Goal: Check status: Check status

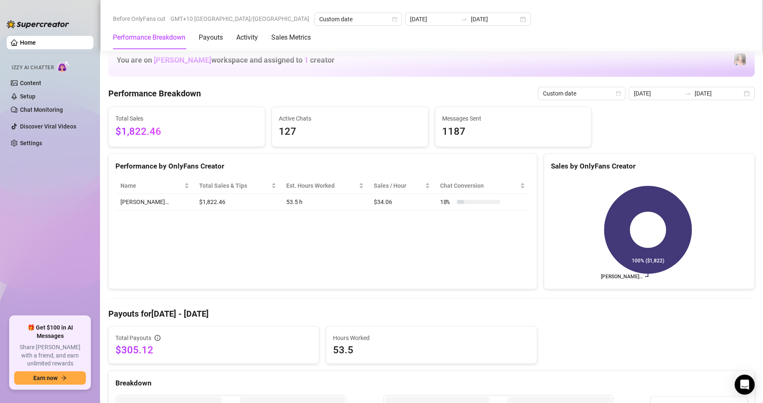
scroll to position [292, 0]
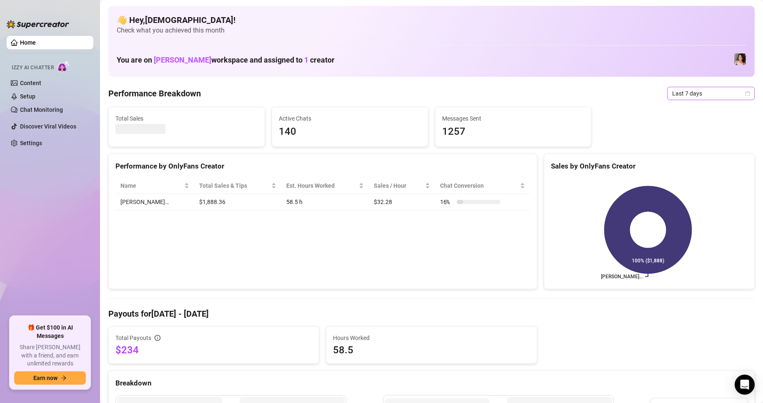
click at [673, 90] on span "Last 7 days" at bounding box center [712, 93] width 78 height 13
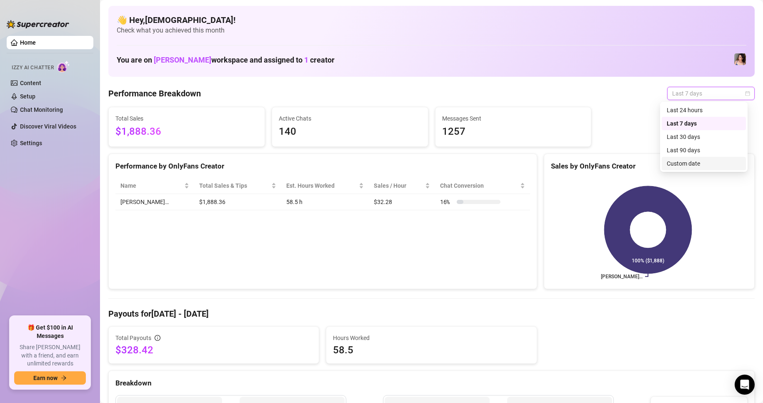
click at [680, 162] on div "Custom date" at bounding box center [704, 163] width 74 height 9
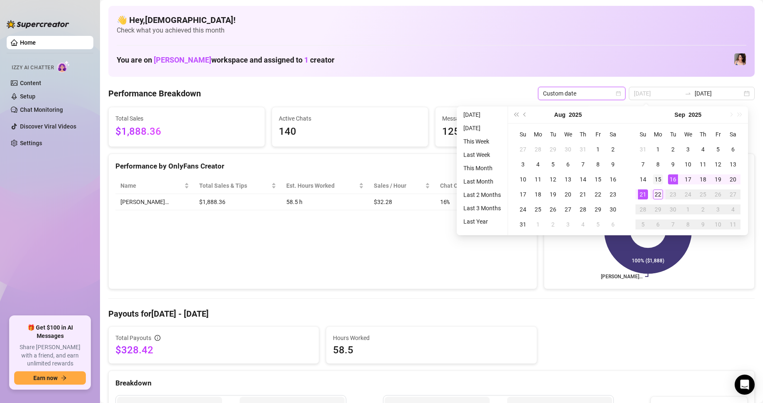
type input "[DATE]"
click at [660, 176] on div "15" at bounding box center [658, 179] width 10 height 10
type input "[DATE]"
click at [642, 188] on td "21" at bounding box center [643, 194] width 15 height 15
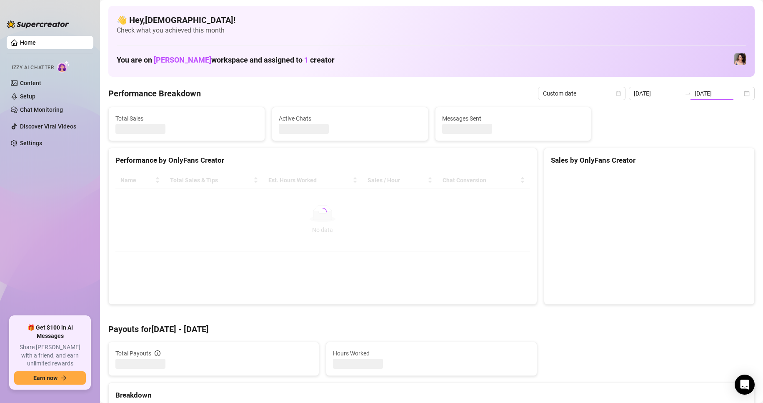
type input "[DATE]"
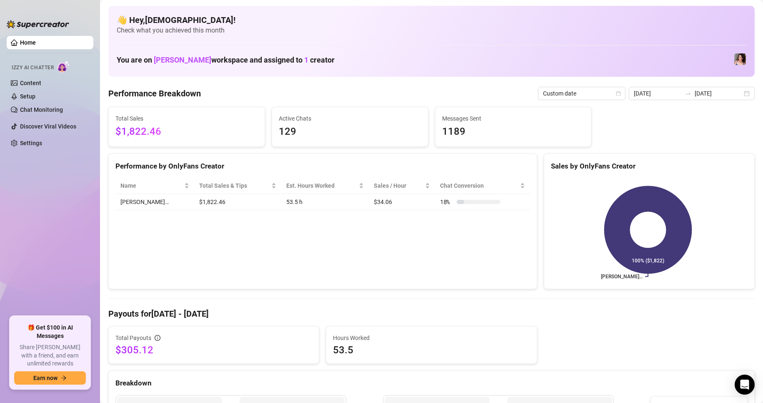
click at [637, 135] on div "Total Sales $1,822.46 Active Chats 129 Messages Sent 1189" at bounding box center [431, 127] width 653 height 40
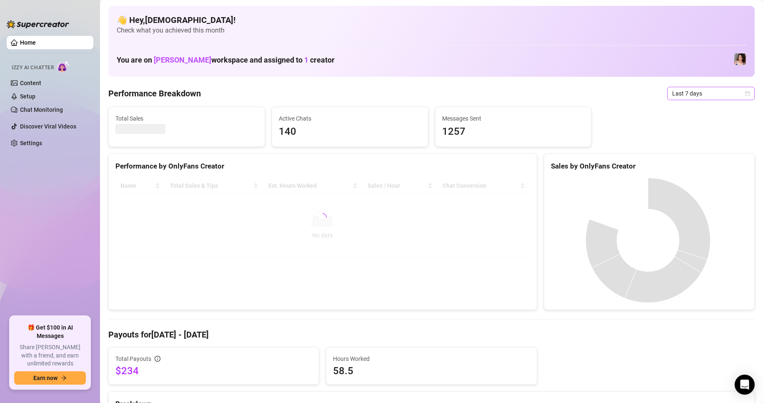
click at [738, 91] on span "Last 7 days" at bounding box center [712, 93] width 78 height 13
click at [693, 158] on div "Custom date" at bounding box center [704, 163] width 84 height 13
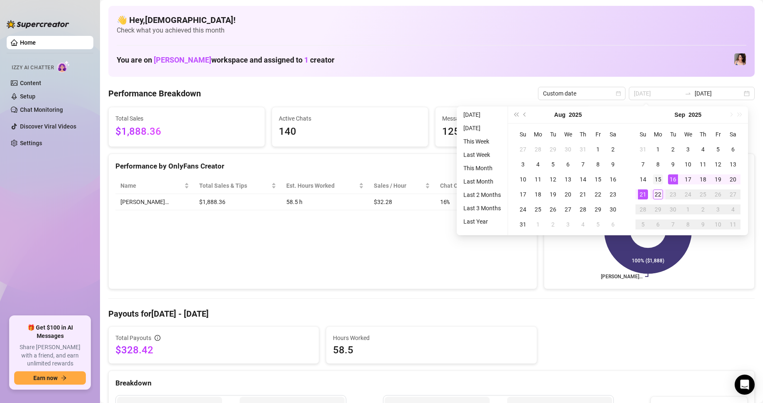
type input "[DATE]"
drag, startPoint x: 655, startPoint y: 178, endPoint x: 651, endPoint y: 188, distance: 9.9
click at [655, 178] on div "15" at bounding box center [658, 179] width 10 height 10
type input "2025-09-22"
click at [654, 192] on div "22" at bounding box center [658, 194] width 10 height 10
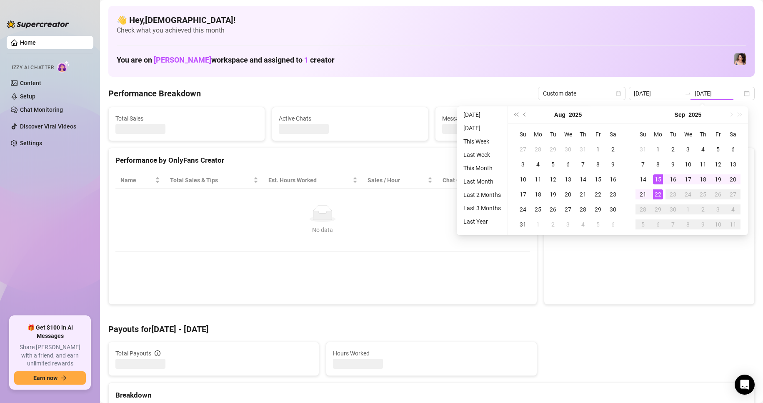
type input "[DATE]"
type input "2025-09-22"
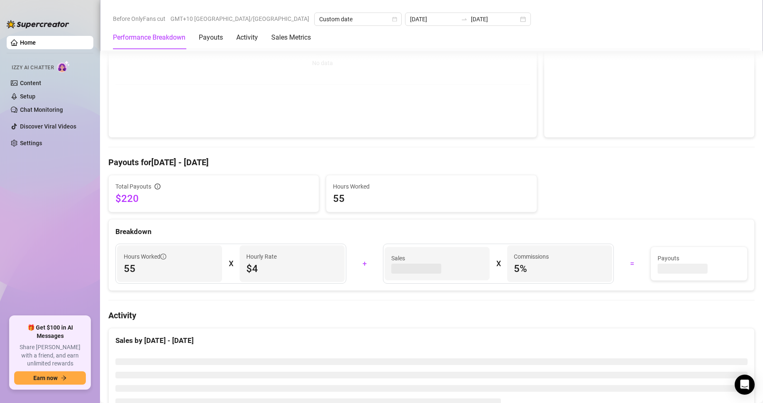
scroll to position [172, 0]
